Goal: Information Seeking & Learning: Learn about a topic

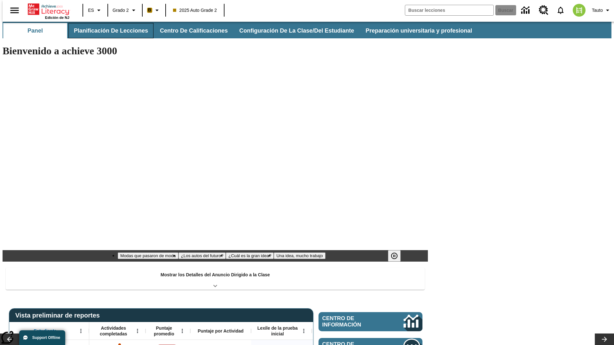
click at [107, 31] on button "Planificación de lecciones" at bounding box center [110, 30] width 85 height 15
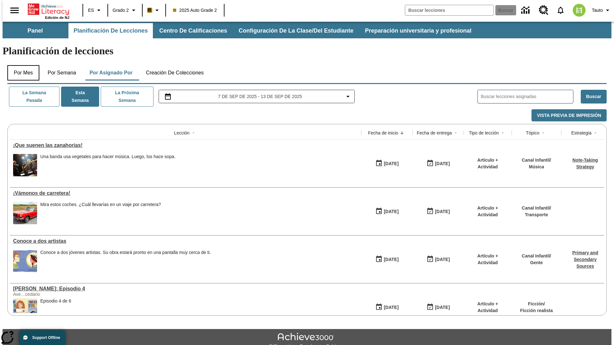
click at [21, 65] on button "Por mes" at bounding box center [23, 72] width 32 height 15
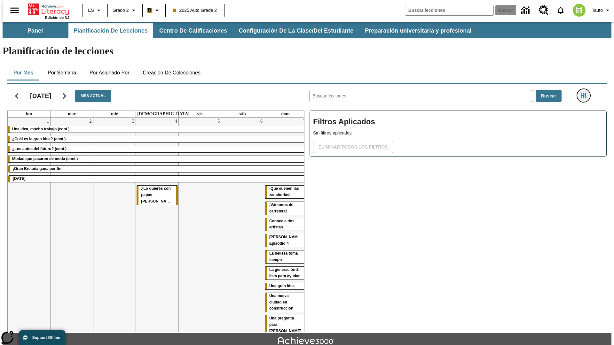
click at [586, 93] on icon "Menú lateral de filtros" at bounding box center [584, 96] width 6 height 6
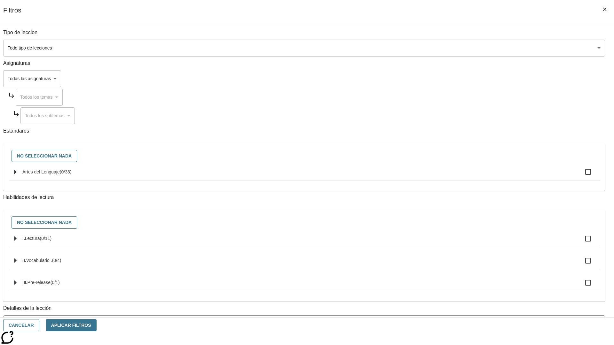
click at [461, 48] on body "[MEDICAL_DATA] al contenido principal Edición de NJ ES Grado 2 B 2025 Auto Grad…" at bounding box center [307, 198] width 609 height 353
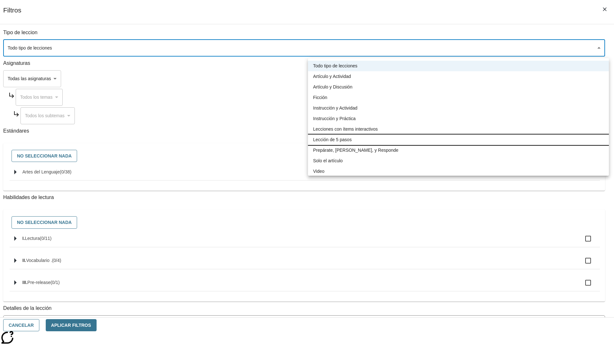
click at [458, 140] on li "Lección de 5 pasos" at bounding box center [458, 140] width 301 height 11
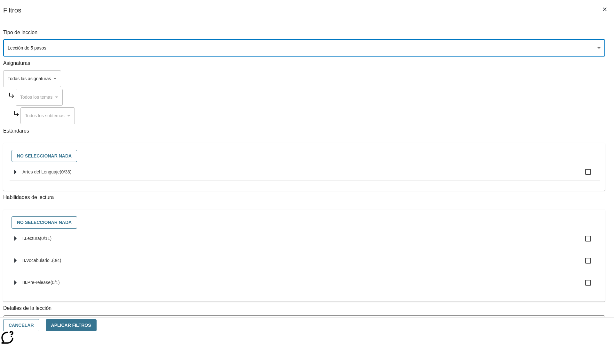
type input "1"
click at [97, 326] on button "Aplicar Filtros" at bounding box center [71, 326] width 51 height 12
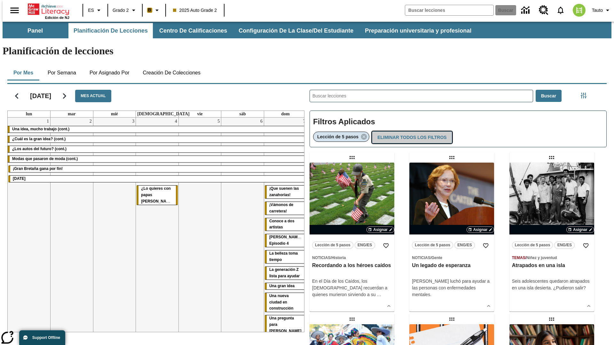
click at [411, 131] on button "Eliminar todos los filtros" at bounding box center [412, 137] width 80 height 12
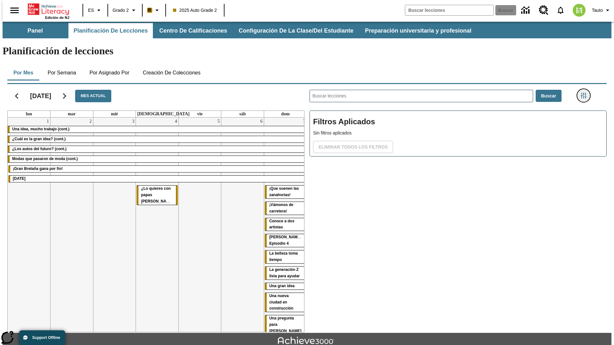
click at [586, 93] on icon "Menú lateral de filtros" at bounding box center [584, 96] width 6 height 6
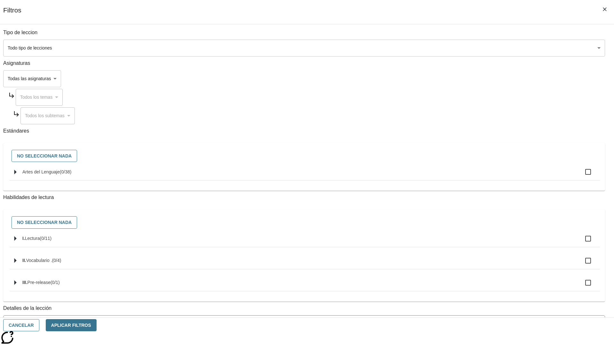
click at [461, 79] on body "[MEDICAL_DATA] al contenido principal Edición de NJ ES Grado 2 B 2025 Auto Grad…" at bounding box center [307, 198] width 609 height 353
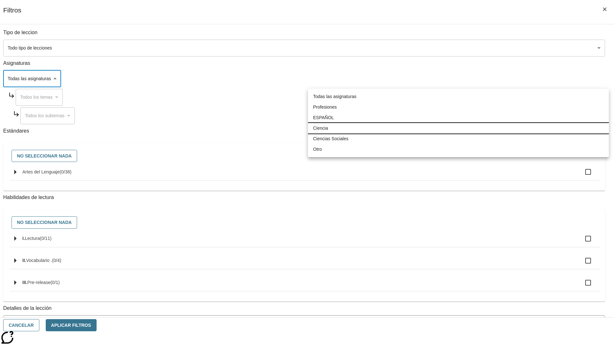
click at [458, 128] on li "Ciencia" at bounding box center [458, 128] width 301 height 11
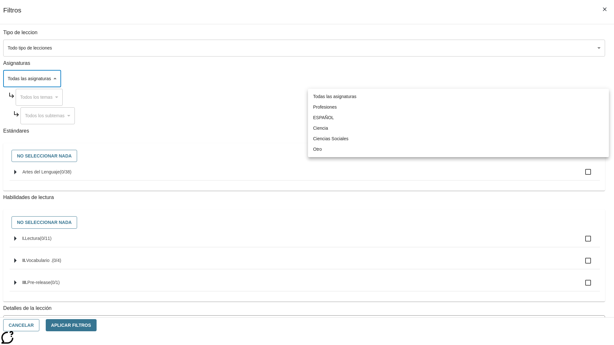
type input "2"
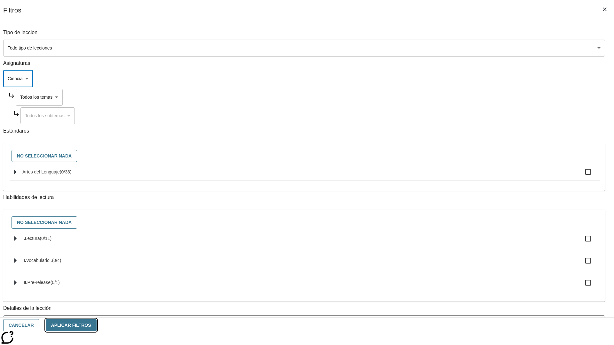
click at [97, 326] on button "Aplicar Filtros" at bounding box center [71, 326] width 51 height 12
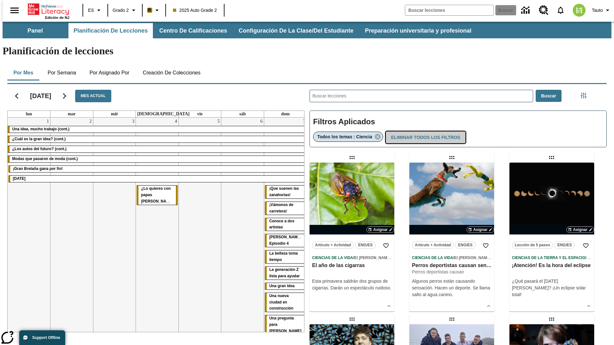
click at [425, 131] on button "Eliminar todos los filtros" at bounding box center [426, 137] width 80 height 12
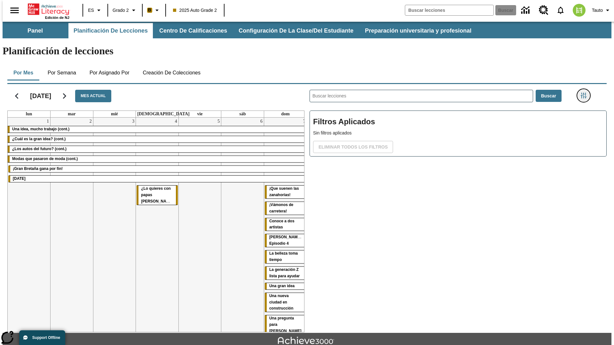
click at [586, 93] on icon "Menú lateral de filtros" at bounding box center [584, 96] width 6 height 6
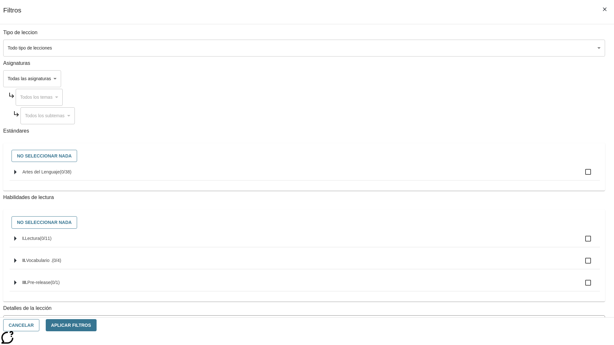
click at [60, 175] on span "Artes del Lenguaje" at bounding box center [40, 172] width 37 height 5
click at [581, 176] on input "Artes del Lenguaje ( 0 / 38 )" at bounding box center [587, 171] width 13 height 13
checkbox input "true"
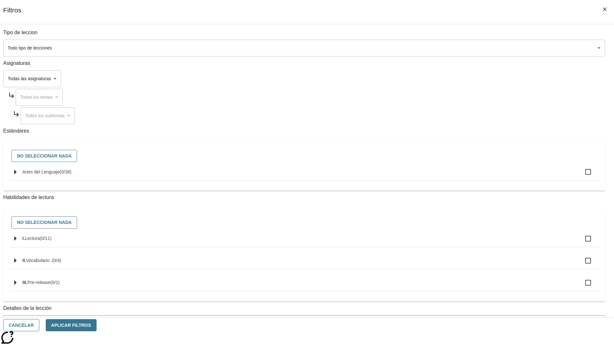
checkbox input "true"
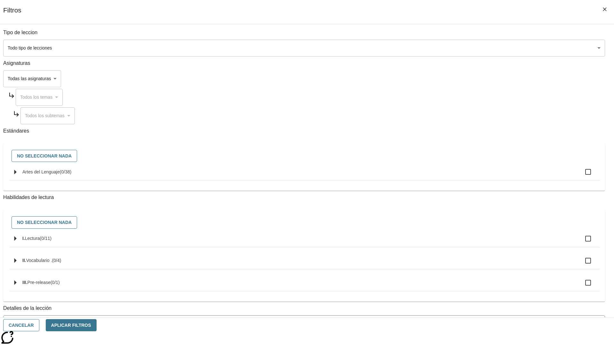
checkbox input "true"
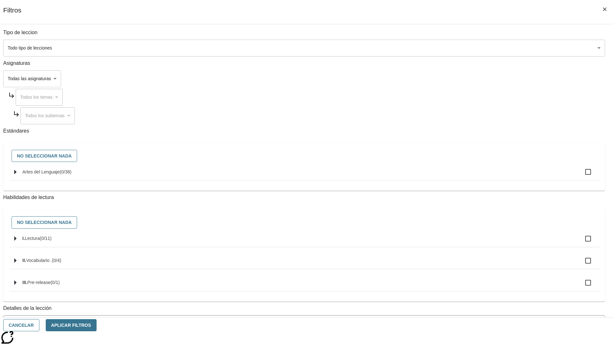
checkbox input "true"
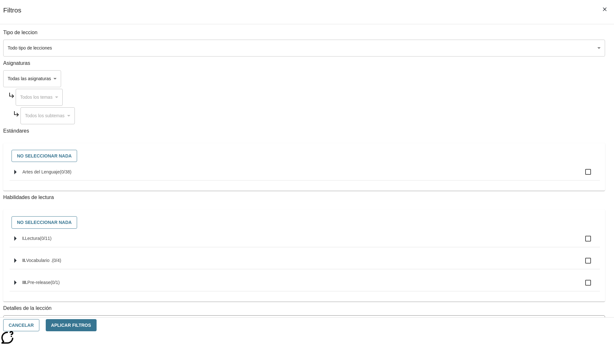
checkbox input "true"
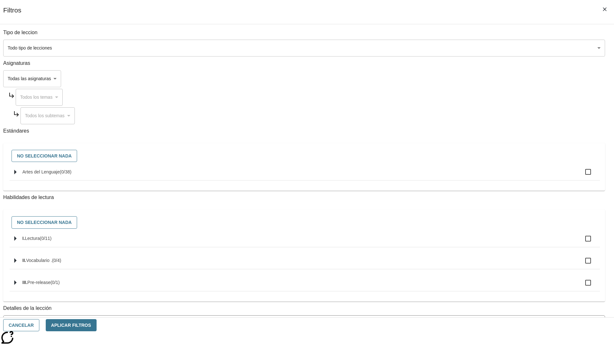
checkbox input "true"
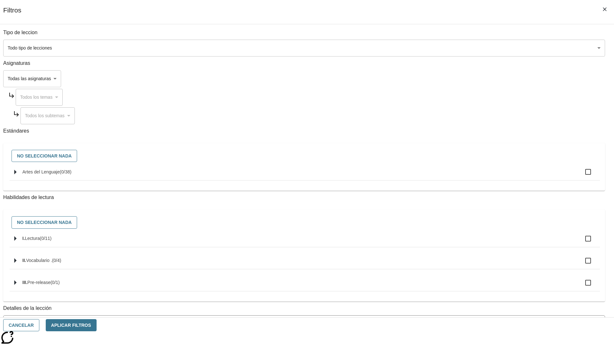
checkbox input "true"
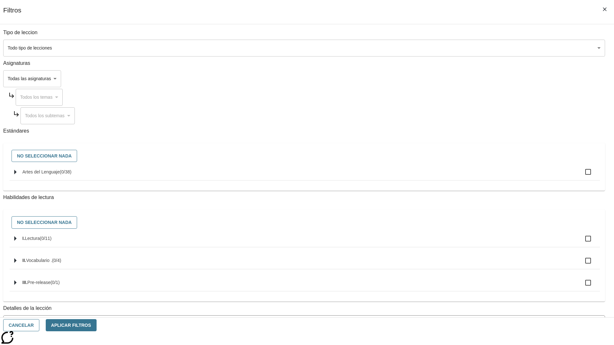
checkbox input "true"
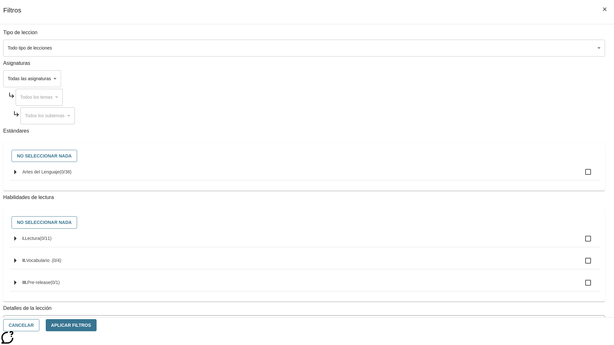
checkbox input "true"
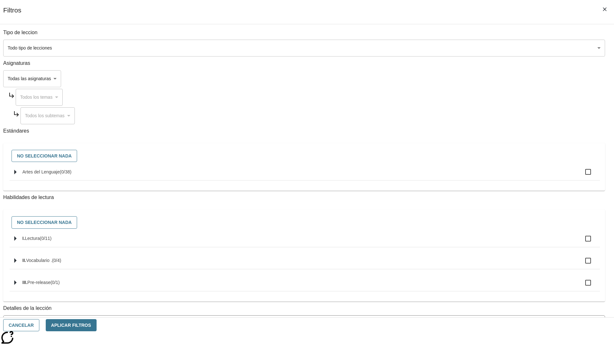
checkbox input "true"
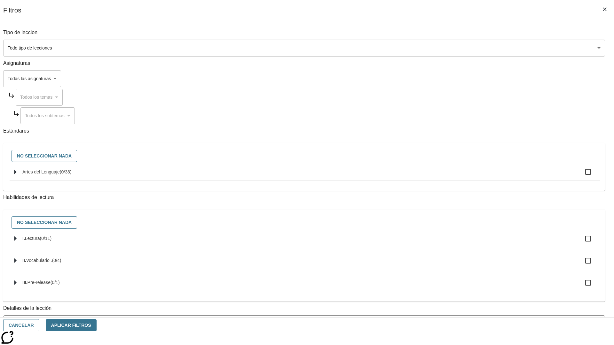
checkbox input "true"
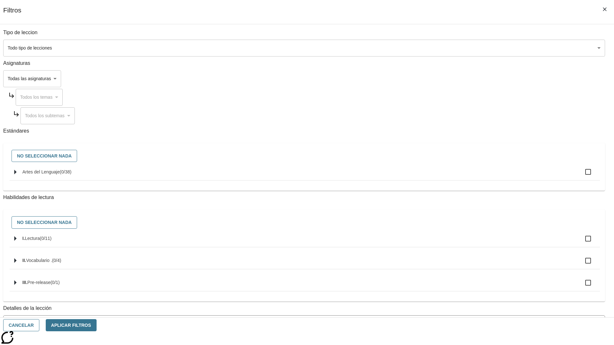
checkbox input "true"
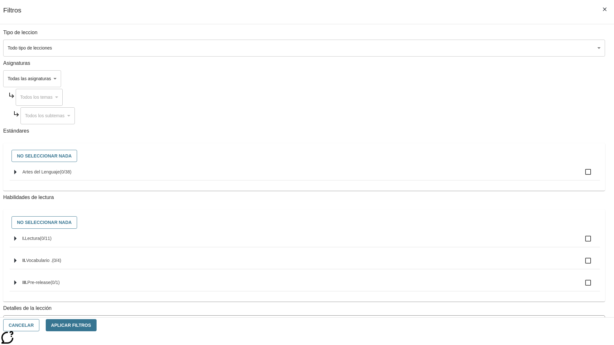
checkbox input "true"
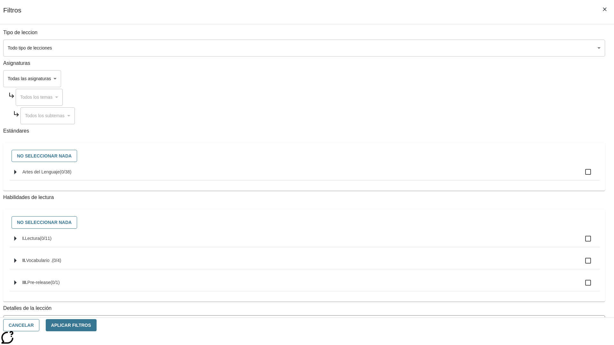
checkbox input "true"
click at [97, 326] on button "Aplicar Filtros" at bounding box center [71, 326] width 51 height 12
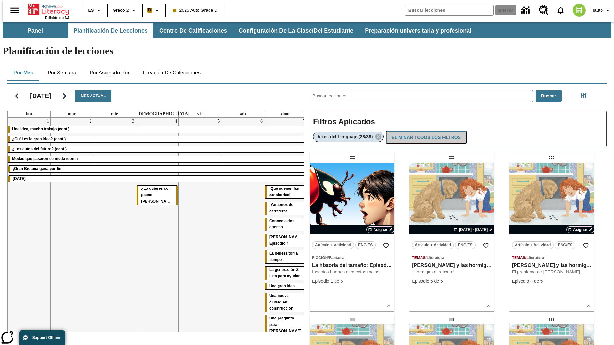
click at [426, 131] on button "Eliminar todos los filtros" at bounding box center [426, 137] width 80 height 12
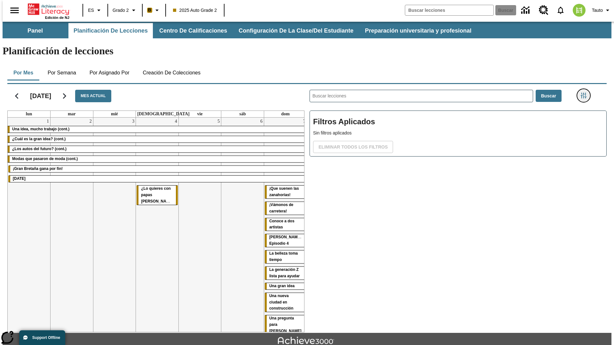
click at [586, 93] on icon "Menú lateral de filtros" at bounding box center [584, 96] width 6 height 6
